Goal: Information Seeking & Learning: Learn about a topic

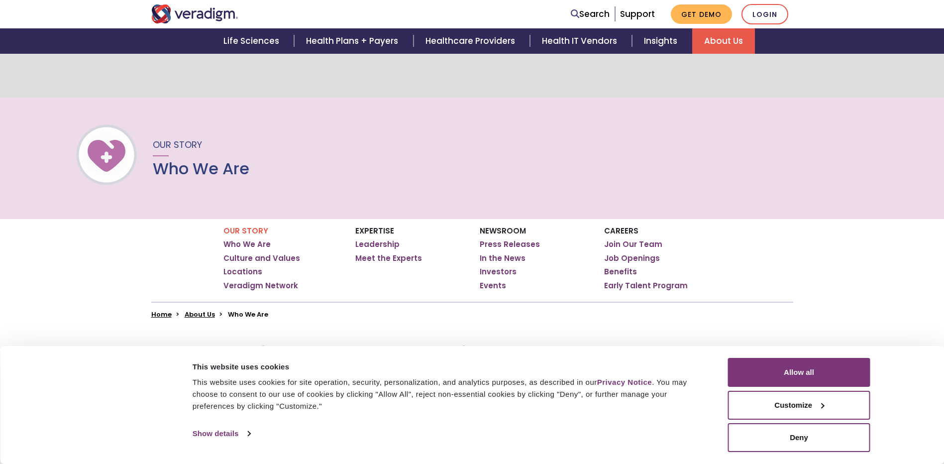
scroll to position [100, 0]
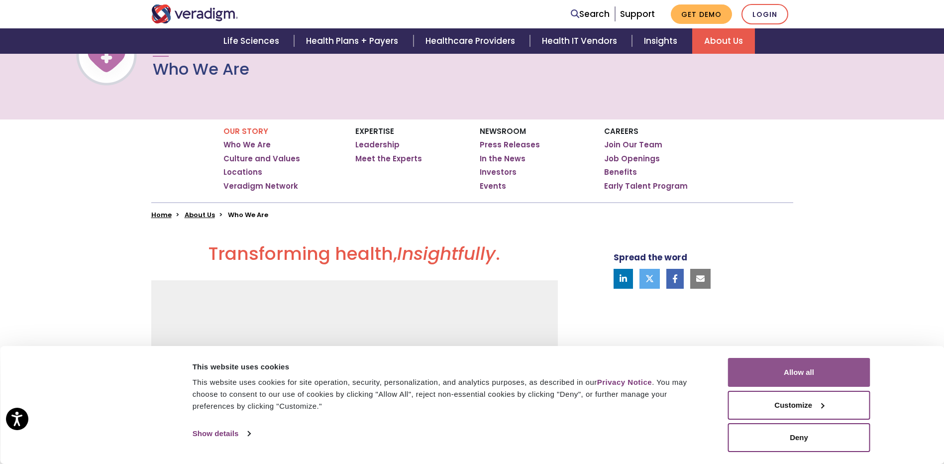
click at [794, 375] on button "Allow all" at bounding box center [799, 372] width 142 height 29
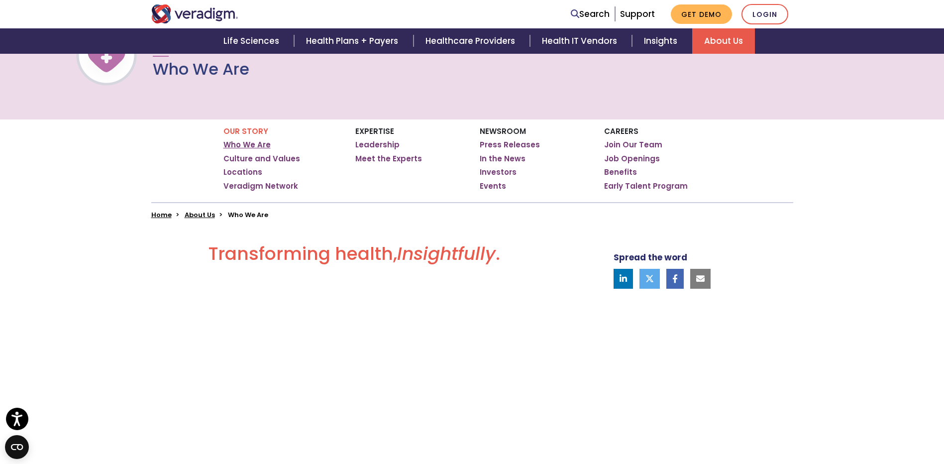
click at [240, 145] on link "Who We Are" at bounding box center [246, 145] width 47 height 10
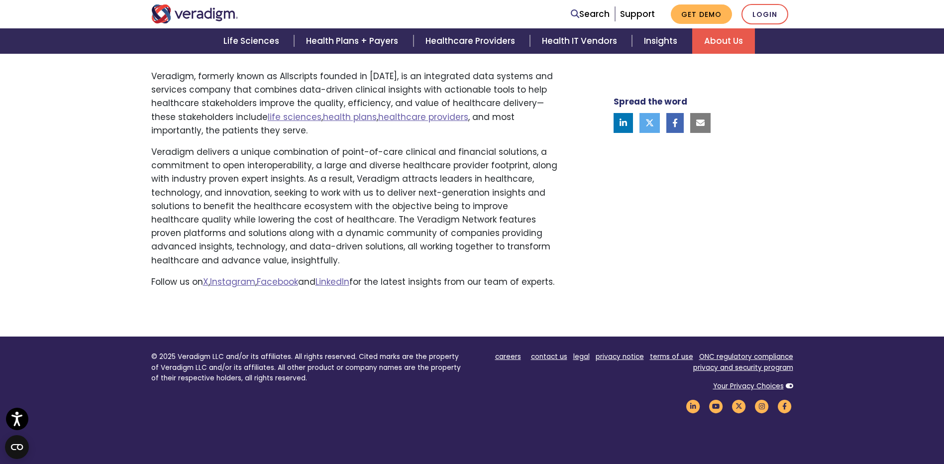
scroll to position [519, 0]
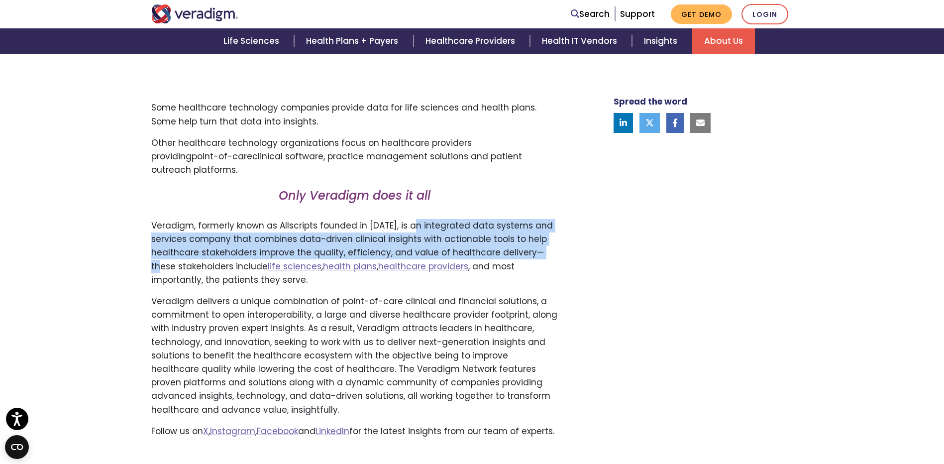
drag, startPoint x: 410, startPoint y: 225, endPoint x: 549, endPoint y: 255, distance: 142.4
click at [549, 255] on p "Veradigm, formerly known as Allscripts founded in 1986, is an integrated data s…" at bounding box center [354, 253] width 407 height 68
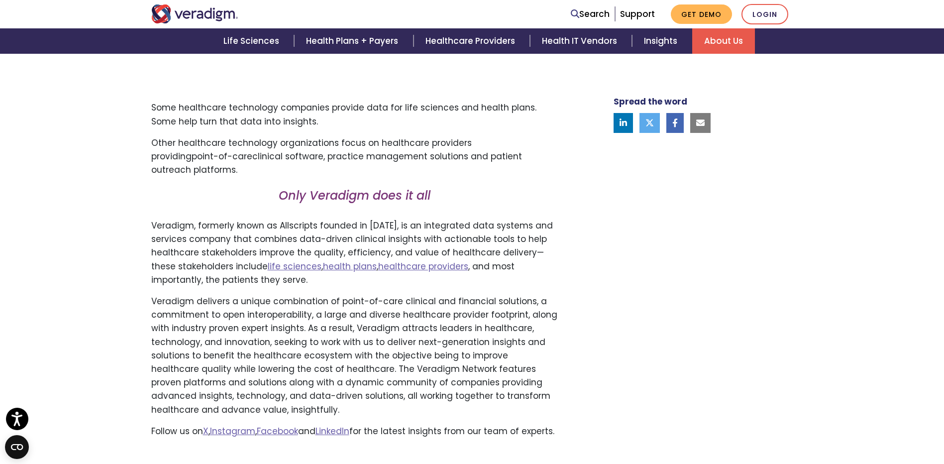
drag, startPoint x: 549, startPoint y: 255, endPoint x: 617, endPoint y: 256, distance: 67.7
click at [617, 256] on div "Spread the word" at bounding box center [691, 134] width 219 height 623
